Goal: Information Seeking & Learning: Learn about a topic

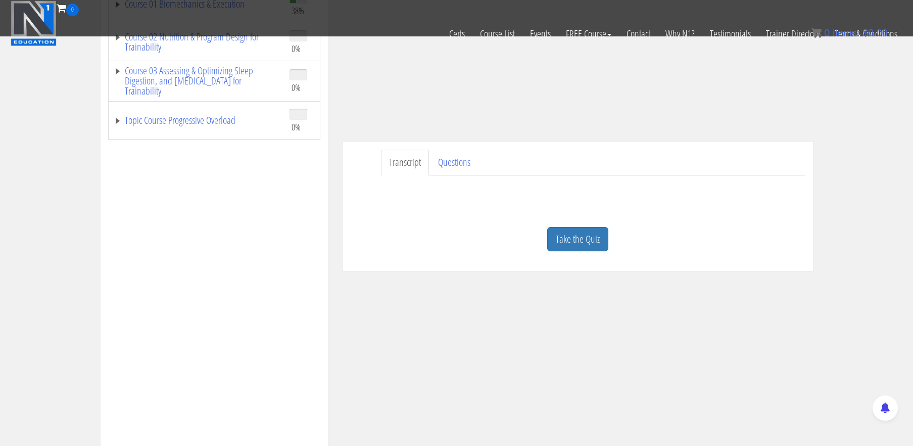
scroll to position [192, 0]
click at [588, 243] on link "Take the Quiz" at bounding box center [577, 238] width 61 height 25
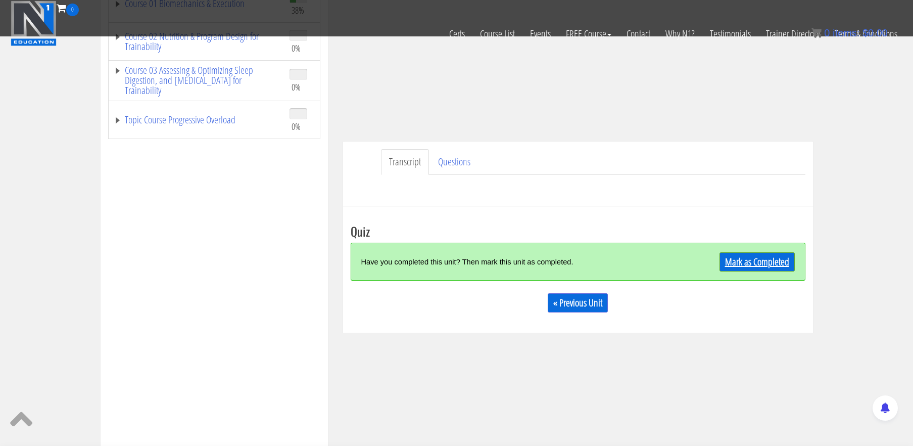
click at [749, 261] on link "Mark as Completed" at bounding box center [757, 261] width 75 height 19
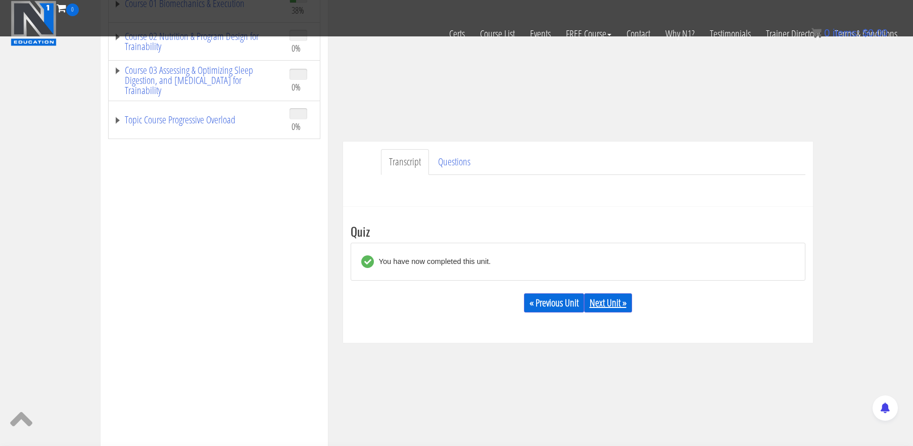
click at [610, 305] on link "Next Unit »" at bounding box center [608, 302] width 48 height 19
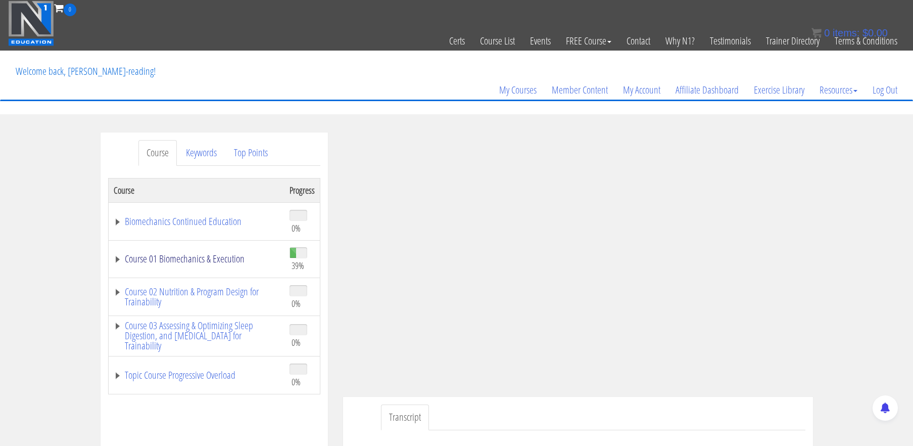
click at [217, 260] on link "Course 01 Biomechanics & Execution" at bounding box center [197, 259] width 166 height 10
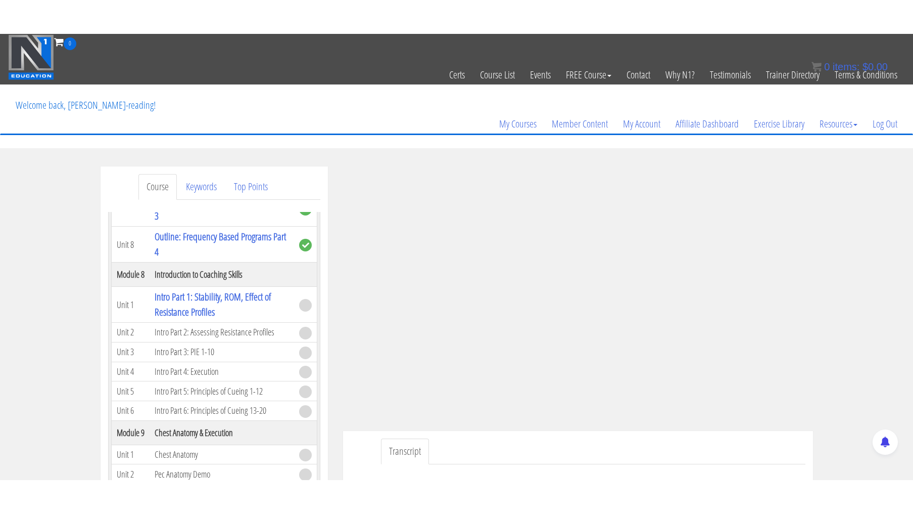
scroll to position [1430, 0]
